Goal: Task Accomplishment & Management: Manage account settings

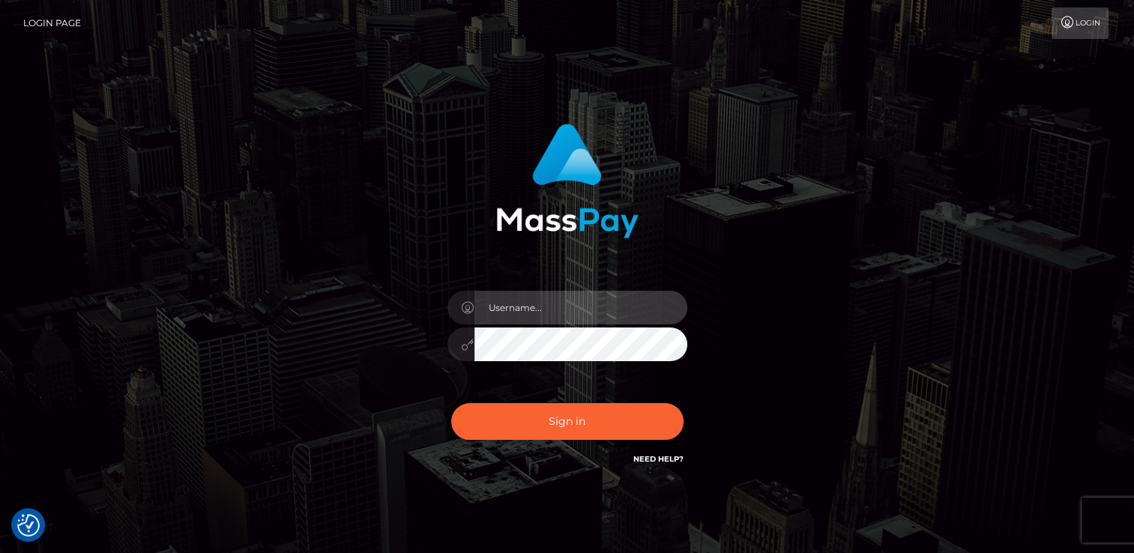
click at [581, 316] on input "text" at bounding box center [581, 308] width 213 height 34
type input "jaren.throne"
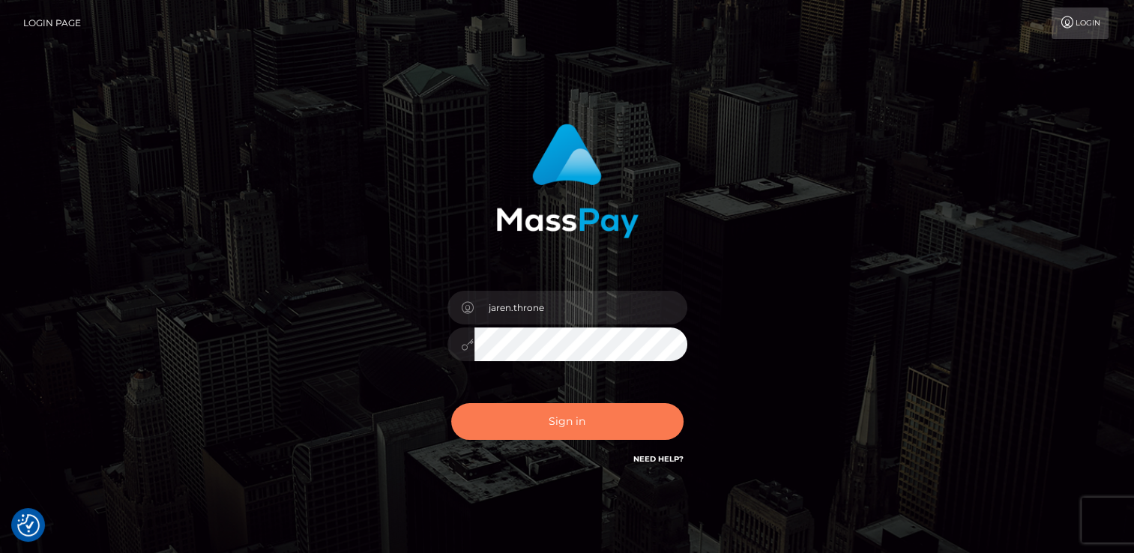
click at [565, 432] on button "Sign in" at bounding box center [567, 421] width 232 height 37
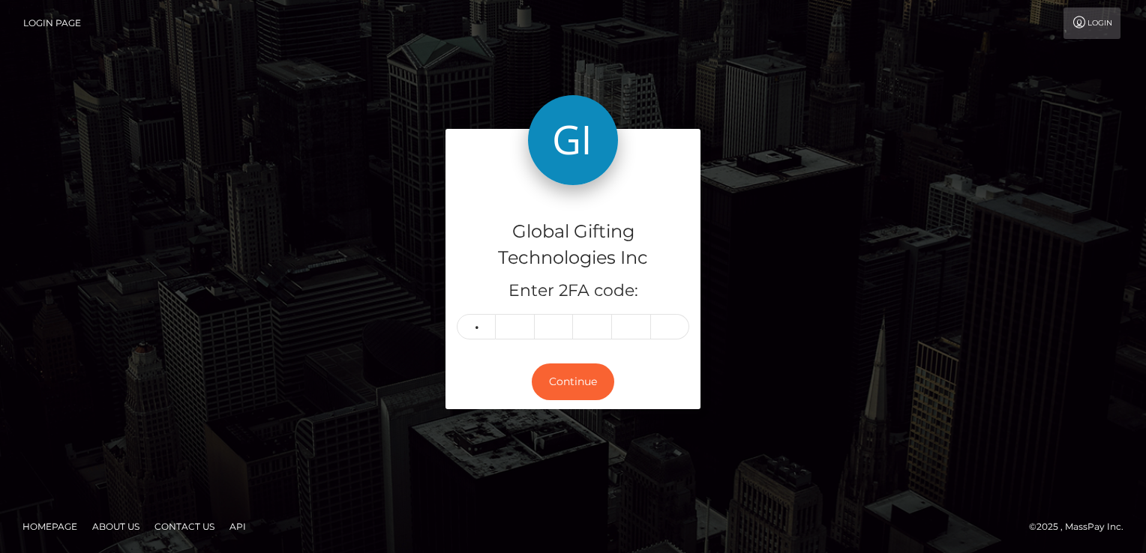
type input "8"
type input "1"
type input "5"
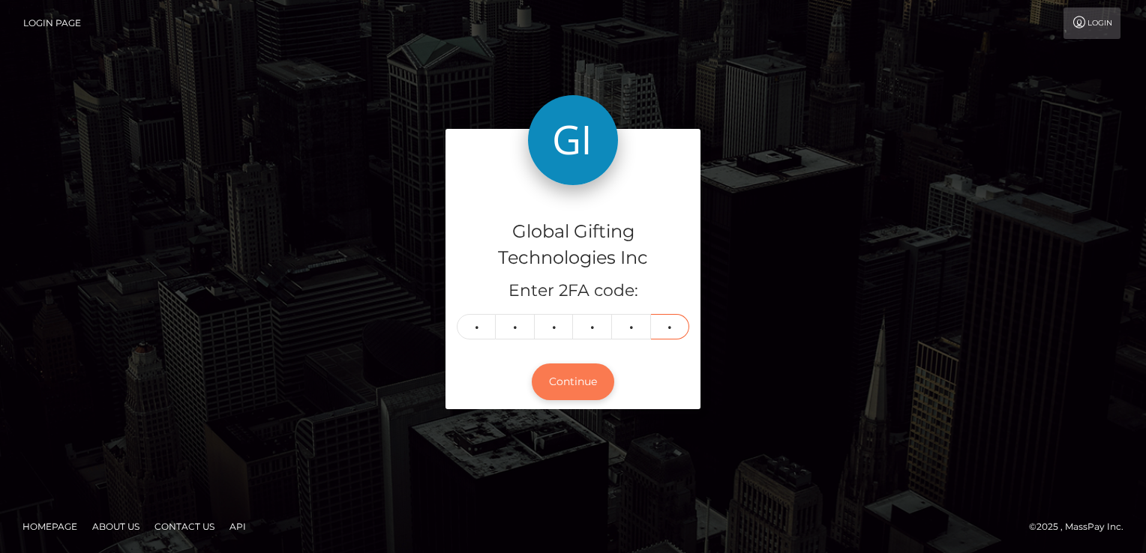
type input "8"
click at [575, 391] on button "Continue" at bounding box center [573, 382] width 82 height 37
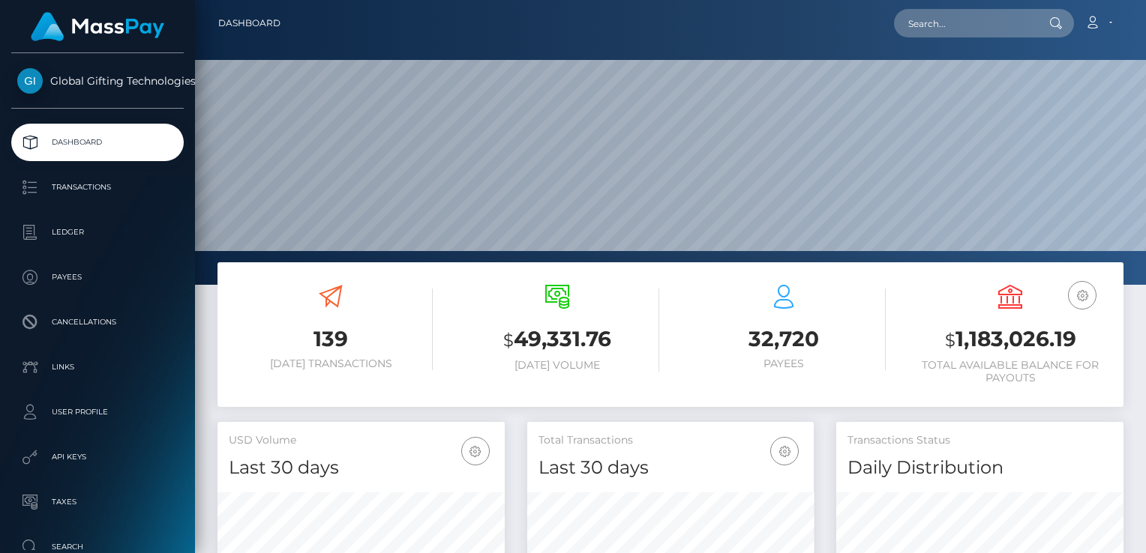
scroll to position [265, 287]
